Goal: Task Accomplishment & Management: Manage account settings

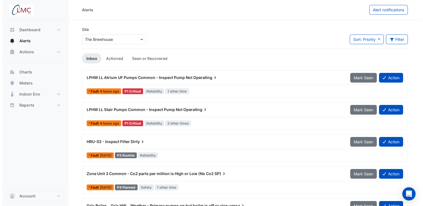
scroll to position [23, 0]
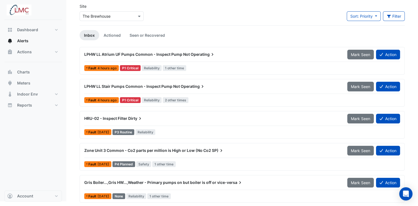
click at [166, 87] on span "LPHW LL Stair Pumps Common - Inspect Pump Not" at bounding box center [132, 86] width 96 height 5
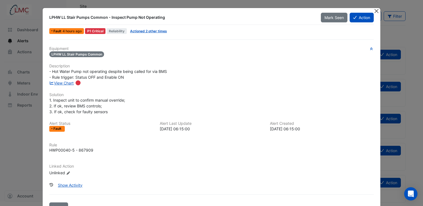
click at [376, 13] on button "Close" at bounding box center [376, 11] width 6 height 6
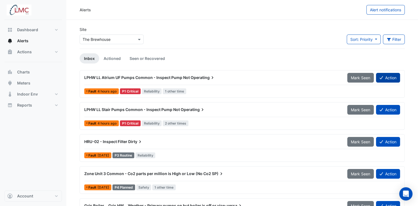
click at [386, 78] on button "Action" at bounding box center [388, 78] width 24 height 10
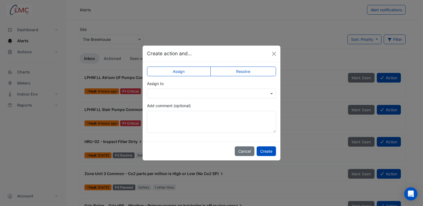
click at [257, 94] on input "text" at bounding box center [206, 94] width 112 height 6
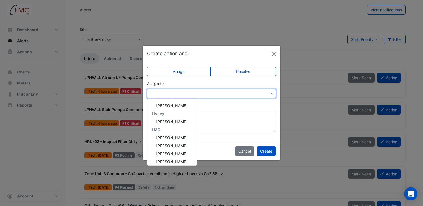
scroll to position [58, 0]
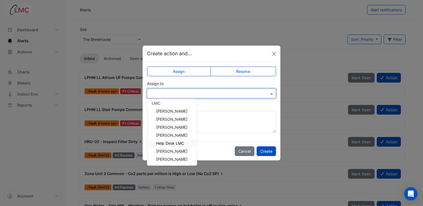
click at [176, 143] on span "Help Desk LMC" at bounding box center [170, 143] width 28 height 5
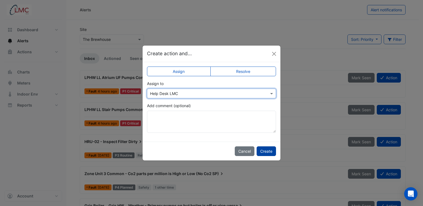
click at [265, 151] on button "Create" at bounding box center [265, 152] width 19 height 10
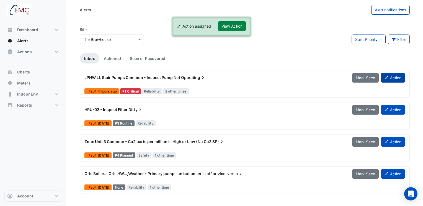
click at [393, 77] on button "Action" at bounding box center [393, 78] width 24 height 10
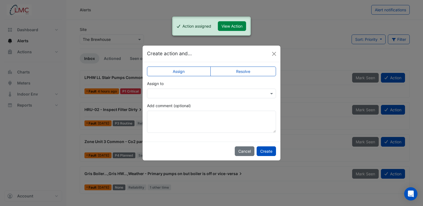
click at [270, 97] on div at bounding box center [211, 94] width 129 height 10
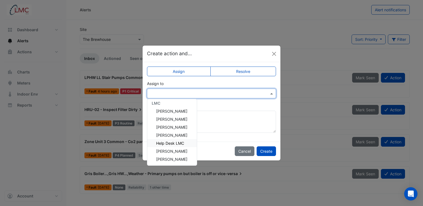
click at [170, 142] on span "Help Desk LMC" at bounding box center [170, 143] width 28 height 5
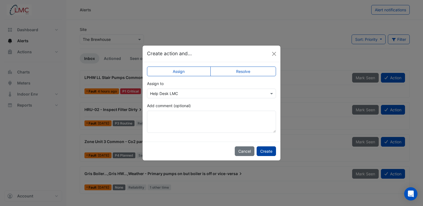
click at [264, 151] on button "Create" at bounding box center [265, 152] width 19 height 10
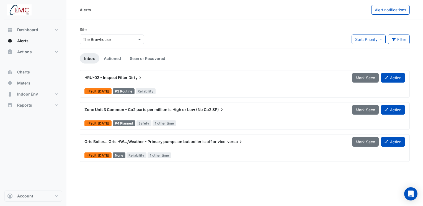
click at [171, 144] on div "Gris Boiler...,Gris HW...,Weather - Primary pumps on but boiler is off or vice-…" at bounding box center [214, 142] width 261 height 6
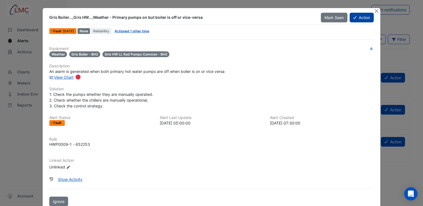
click at [358, 18] on button "Action" at bounding box center [361, 18] width 24 height 10
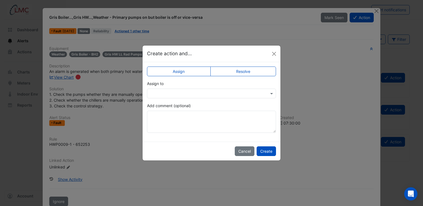
drag, startPoint x: 275, startPoint y: 92, endPoint x: 266, endPoint y: 93, distance: 9.7
click at [275, 93] on span at bounding box center [272, 94] width 7 height 6
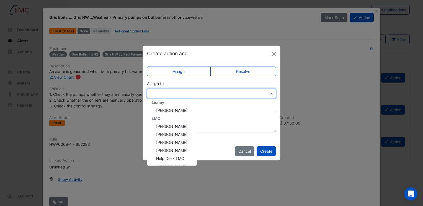
scroll to position [58, 0]
click at [173, 143] on span "Help Desk LMC" at bounding box center [170, 143] width 28 height 5
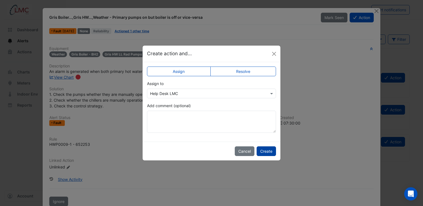
click at [268, 152] on button "Create" at bounding box center [265, 152] width 19 height 10
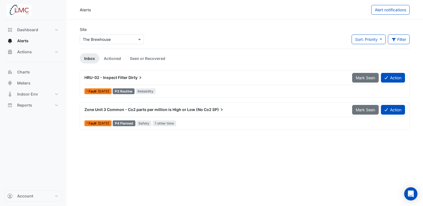
click at [207, 153] on div "Alerts Alert notifications Site × The Brewhouse Sort: Priority Priority Updated…" at bounding box center [244, 103] width 356 height 206
click at [46, 53] on button "Actions" at bounding box center [33, 51] width 58 height 11
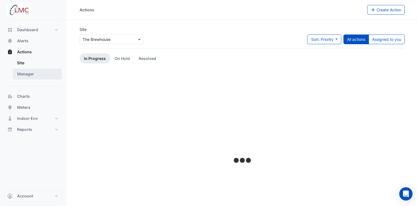
click at [39, 74] on link "Manager" at bounding box center [37, 74] width 49 height 11
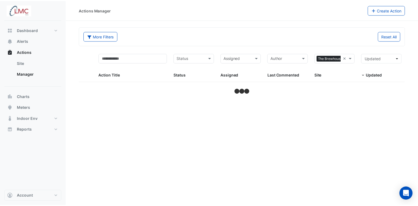
select select "***"
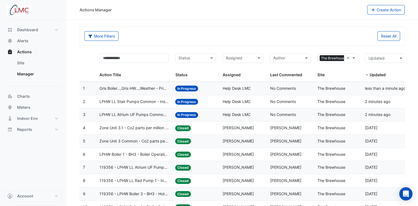
click at [139, 86] on span "Gris Boiler...,Gris HW...,Weather - Primary pumps on but boiler is off or vice-…" at bounding box center [134, 88] width 69 height 6
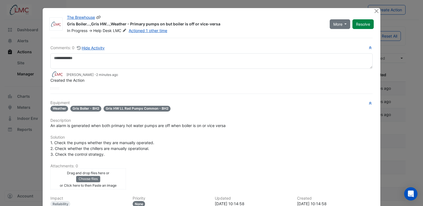
drag, startPoint x: 217, startPoint y: 24, endPoint x: 64, endPoint y: 25, distance: 152.7
click at [64, 25] on div "The Brewhouse [PERSON_NAME]...,Gris HW...,Weather - Primary pumps on but boiler…" at bounding box center [195, 24] width 262 height 19
copy div "Gris Boiler...,Gris HW...,Weather - Primary pumps on but boiler is off or vice-…"
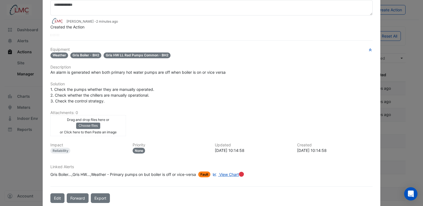
scroll to position [60, 0]
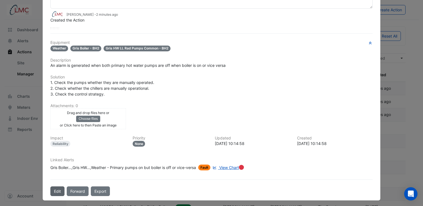
click at [56, 189] on button "Edit" at bounding box center [57, 192] width 14 height 10
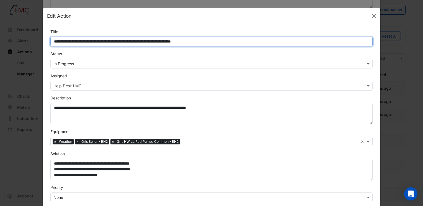
click at [51, 42] on input "**********" at bounding box center [211, 42] width 322 height 10
paste input "******"
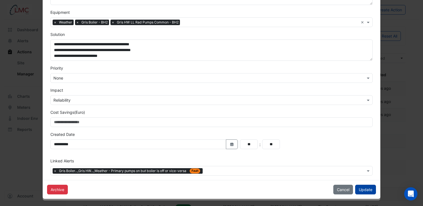
type input "**********"
click at [362, 189] on button "Update" at bounding box center [365, 190] width 21 height 10
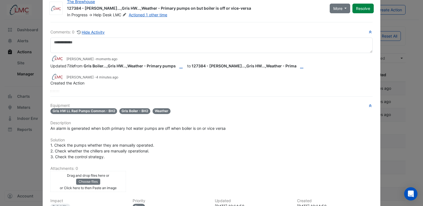
scroll to position [0, 0]
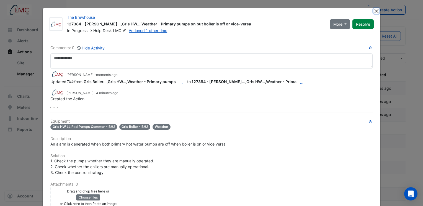
click at [374, 12] on button "Close" at bounding box center [376, 11] width 6 height 6
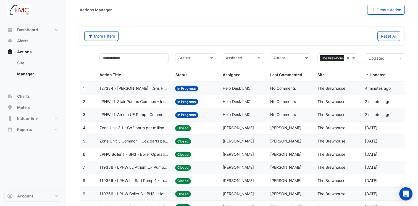
click at [136, 102] on span "LPHW LL Stair Pumps Common - Inspect Pump Not Operating" at bounding box center [134, 102] width 69 height 6
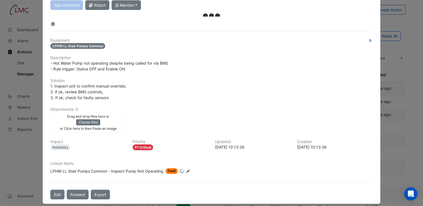
scroll to position [74, 0]
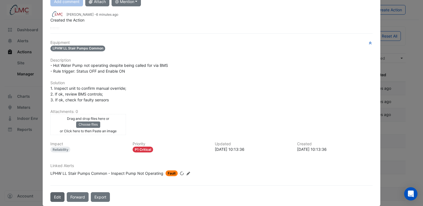
click at [57, 192] on button "Edit" at bounding box center [57, 197] width 14 height 10
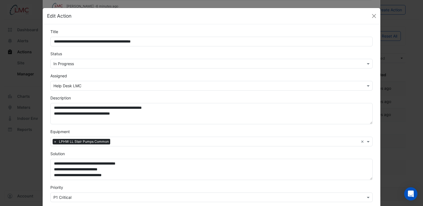
scroll to position [61, 0]
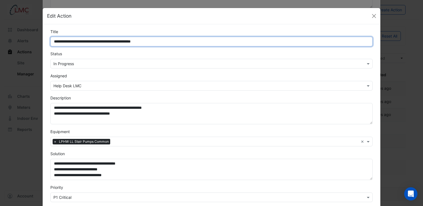
click at [51, 39] on input "**********" at bounding box center [211, 42] width 322 height 10
paste input "******"
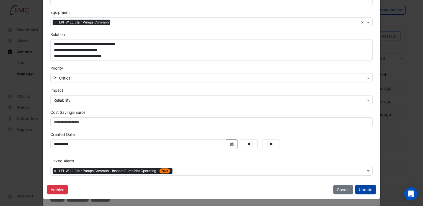
type input "**********"
click at [360, 191] on button "Update" at bounding box center [365, 190] width 21 height 10
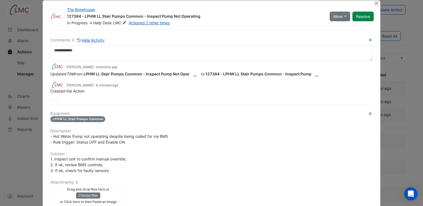
scroll to position [0, 0]
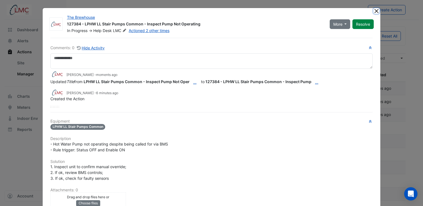
click at [374, 12] on button "Close" at bounding box center [376, 11] width 6 height 6
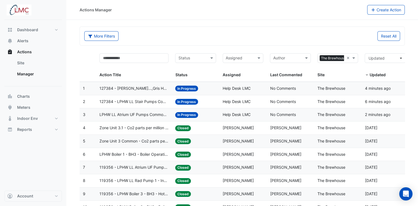
click at [141, 115] on span "LPHW LL Atrium UF Pumps Common - Inspect Pump Not Operating" at bounding box center [134, 115] width 69 height 6
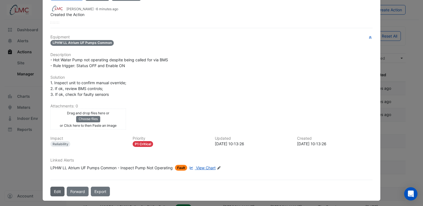
click at [57, 190] on button "Edit" at bounding box center [57, 192] width 14 height 10
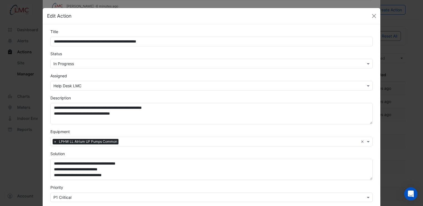
scroll to position [66, 0]
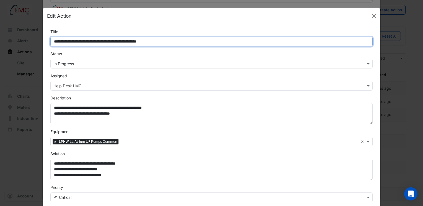
click at [52, 40] on input "**********" at bounding box center [211, 42] width 322 height 10
paste input "******"
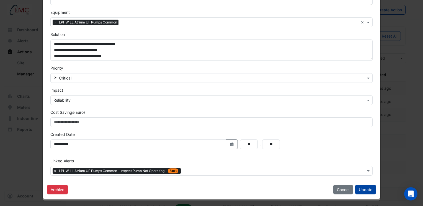
type input "**********"
click at [362, 190] on button "Update" at bounding box center [365, 190] width 21 height 10
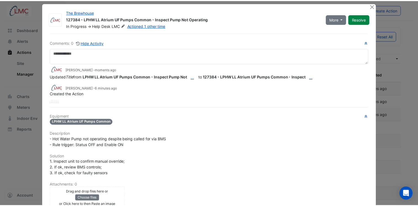
scroll to position [0, 0]
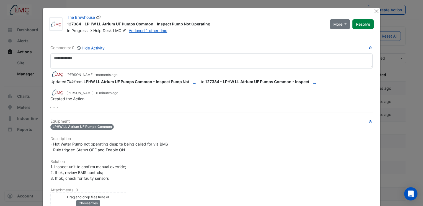
drag, startPoint x: 209, startPoint y: 24, endPoint x: 82, endPoint y: 25, distance: 126.4
click at [82, 25] on div "127384 - LPHW LL Atrium UF Pumps Common - Inspect Pump Not Operating" at bounding box center [195, 24] width 256 height 7
copy div "LPHW LL Atrium UF Pumps Common - Inspect Pump Not Operating"
click at [373, 12] on button "Close" at bounding box center [376, 11] width 6 height 6
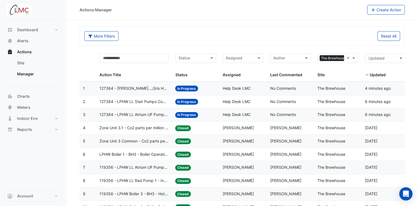
click at [133, 114] on span "127384 - LPHW LL Atrium UF Pumps Common - Inspect Pump Not Operating" at bounding box center [134, 115] width 69 height 6
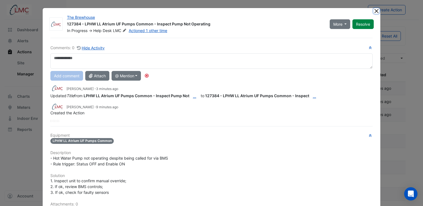
click at [376, 12] on button "Close" at bounding box center [376, 11] width 6 height 6
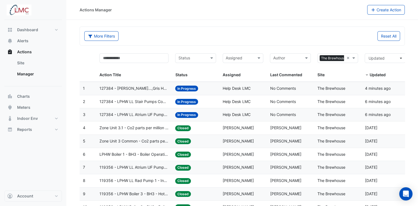
click at [158, 102] on span "127384 - LPHW LL Stair Pumps Common - Inspect Pump Not Operating" at bounding box center [134, 102] width 69 height 6
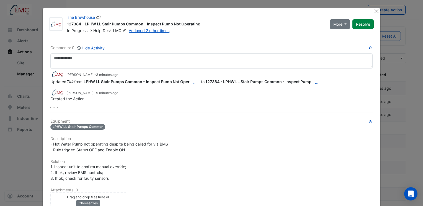
drag, startPoint x: 200, startPoint y: 24, endPoint x: 83, endPoint y: 25, distance: 117.3
click at [83, 25] on div "127384 - LPHW LL Stair Pumps Common - Inspect Pump Not Operating" at bounding box center [195, 24] width 256 height 7
copy div "LPHW LL Stair Pumps Common - Inspect Pump Not Operating"
click at [375, 11] on button "Close" at bounding box center [376, 11] width 6 height 6
